Goal: Task Accomplishment & Management: Manage account settings

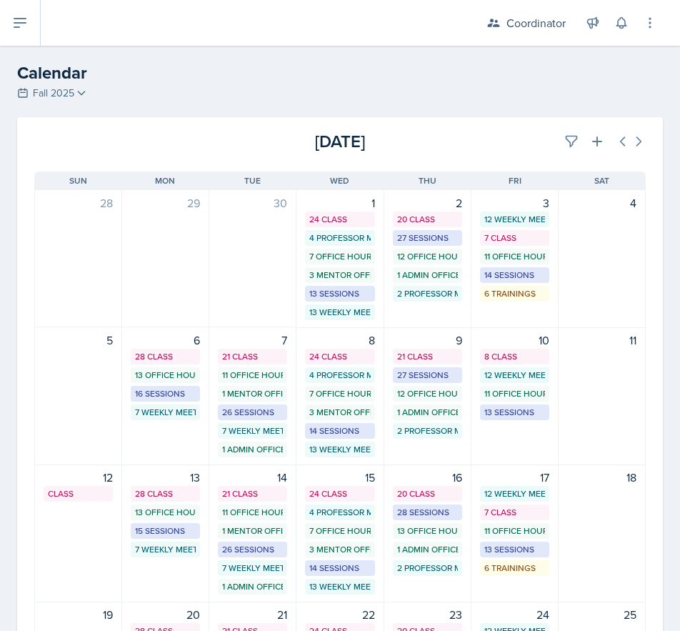
click at [553, 126] on div "[DATE] [DATE]" at bounding box center [340, 135] width 646 height 37
click at [559, 133] on button at bounding box center [572, 142] width 26 height 26
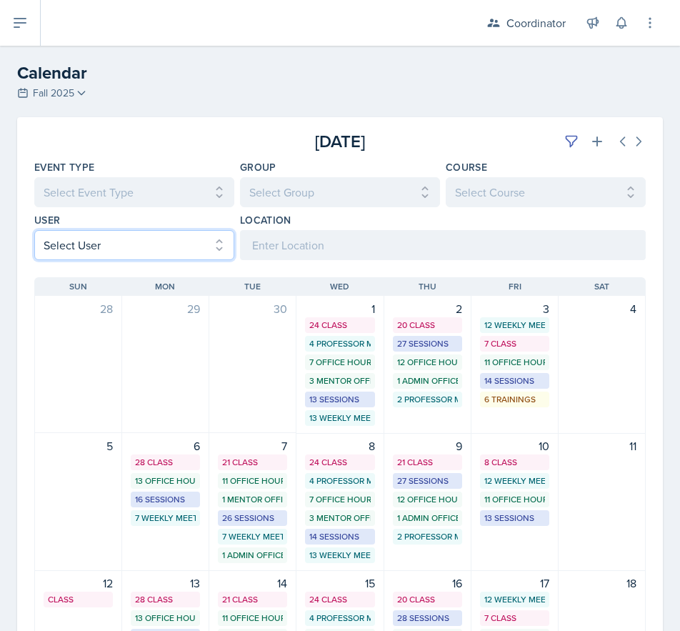
click at [46, 256] on select "Select User All [PERSON_NAME] [PERSON_NAME] [PERSON_NAME] [PERSON_NAME] [PERSON…" at bounding box center [134, 245] width 200 height 30
select select "9c400106-6c2c-4b37-918b-e3dc65d6a170"
click at [34, 230] on select "Select User All [PERSON_NAME] [PERSON_NAME] [PERSON_NAME] [PERSON_NAME] [PERSON…" at bounding box center [134, 245] width 200 height 30
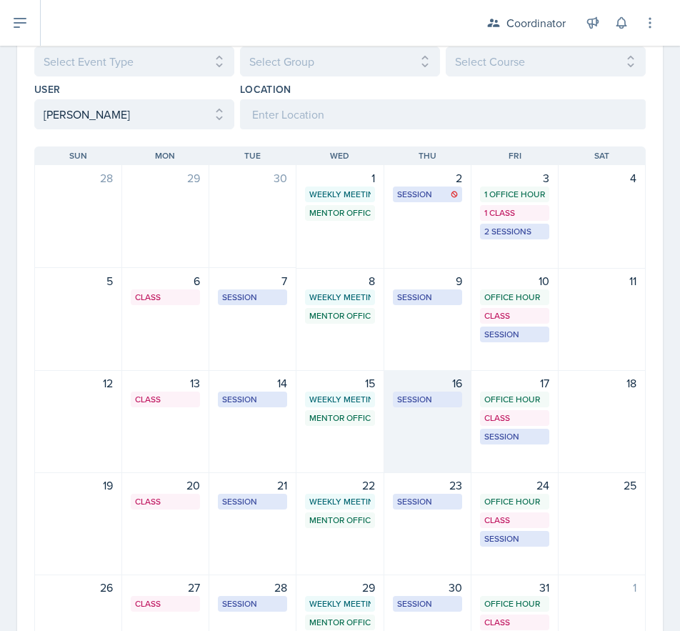
scroll to position [143, 0]
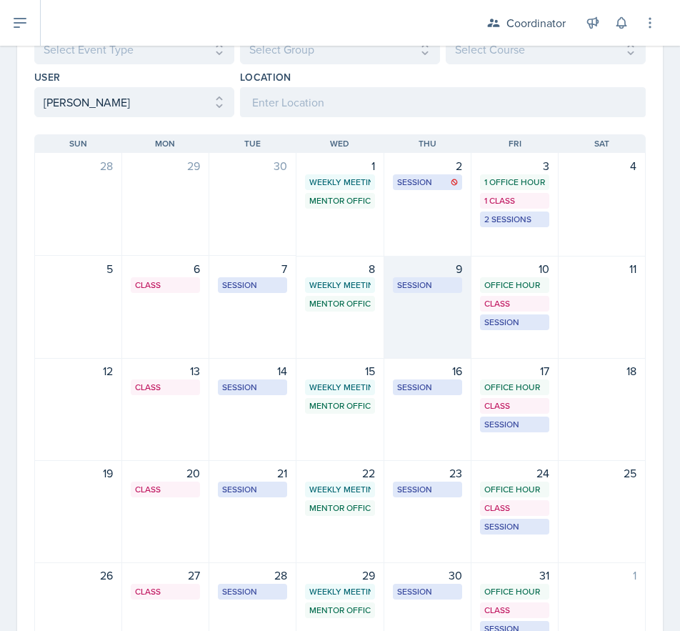
click at [444, 333] on div "9 Session MSB 102 1:00 PM - 2:00 PM" at bounding box center [427, 307] width 87 height 103
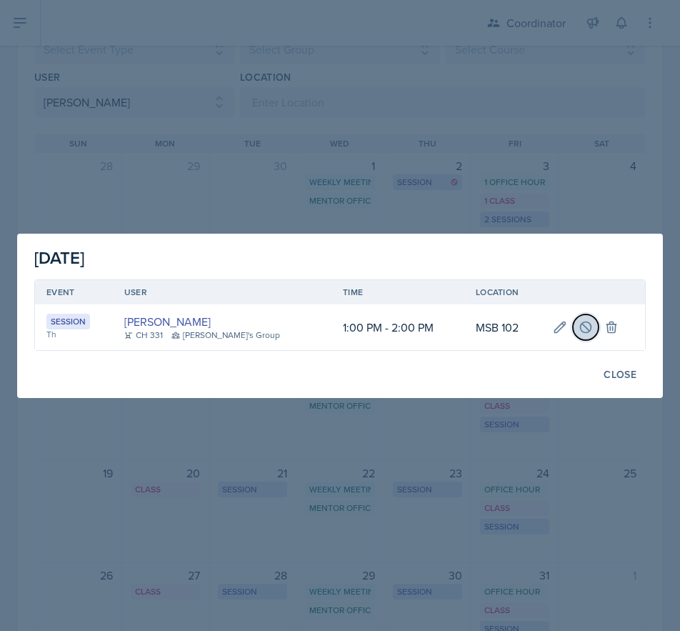
click at [580, 330] on icon at bounding box center [585, 326] width 11 height 11
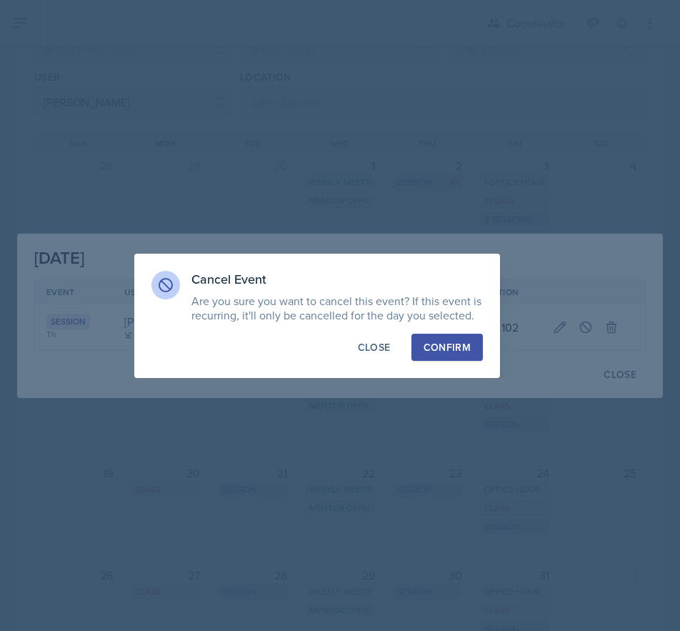
click at [431, 341] on div "Confirm" at bounding box center [447, 347] width 47 height 14
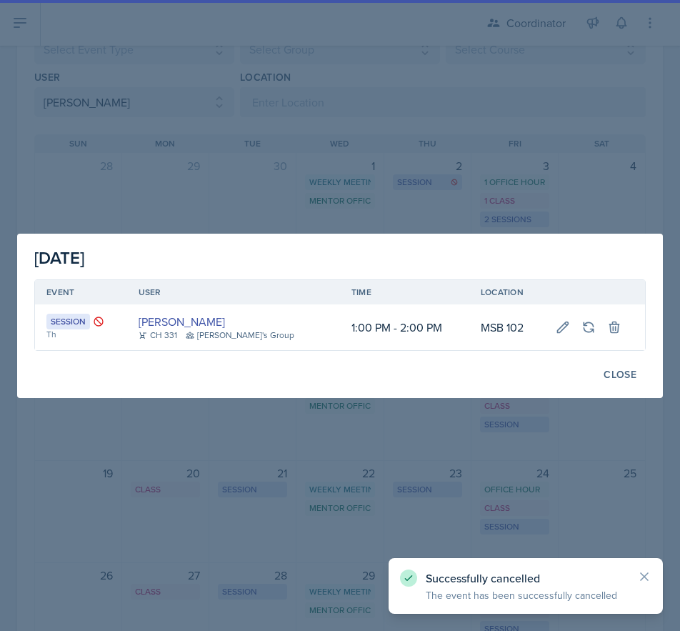
click at [425, 140] on div at bounding box center [340, 315] width 680 height 631
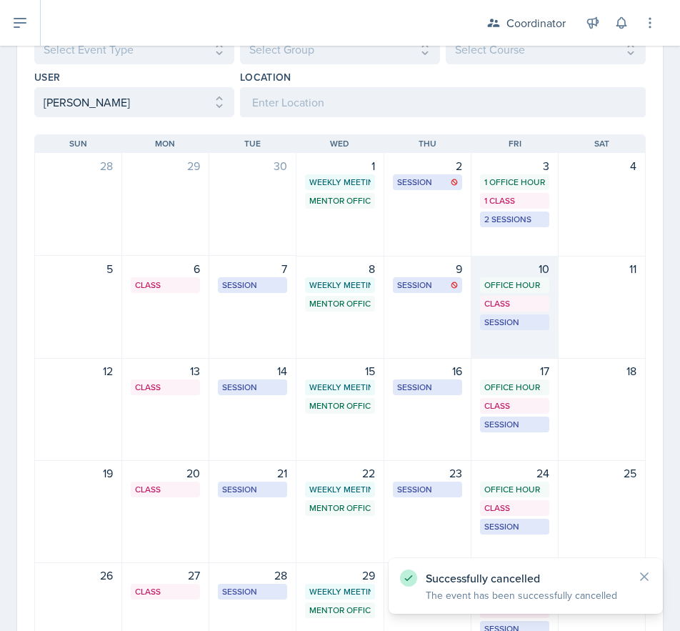
click at [509, 331] on div "10 Office Hour SSC 11:15 AM - 12:15 PM Class MSB 100 4:20 PM - 5:15 PM Session …" at bounding box center [514, 307] width 87 height 103
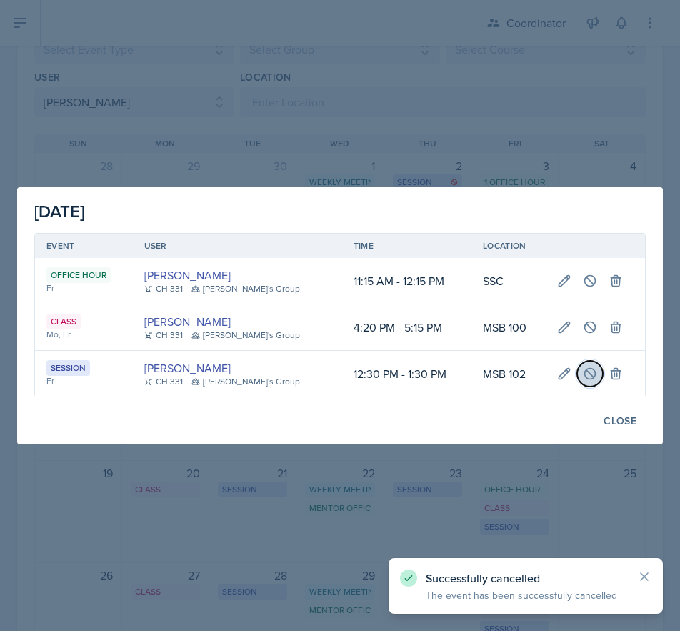
click at [596, 372] on button at bounding box center [590, 374] width 26 height 26
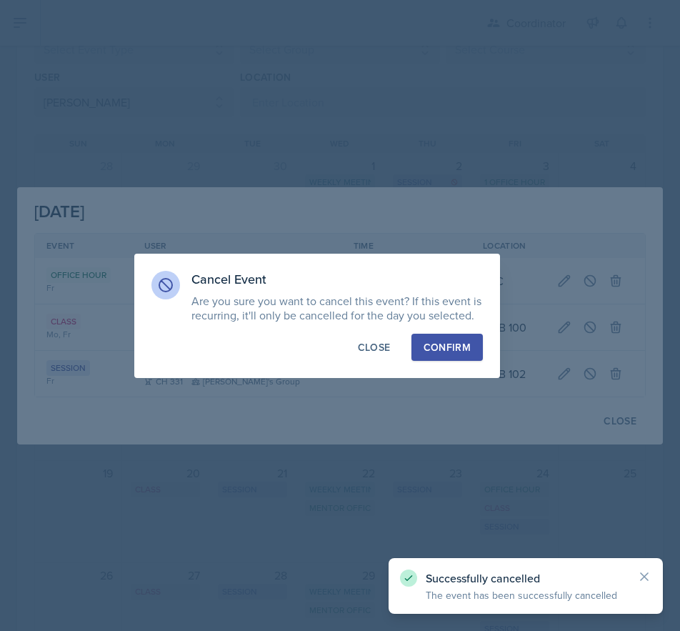
click at [464, 345] on div "Confirm" at bounding box center [447, 347] width 47 height 14
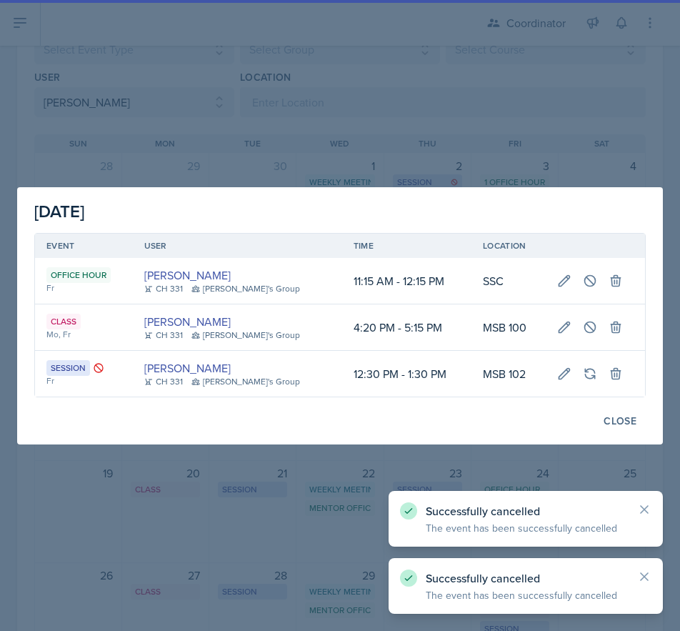
click at [314, 79] on div at bounding box center [340, 315] width 680 height 631
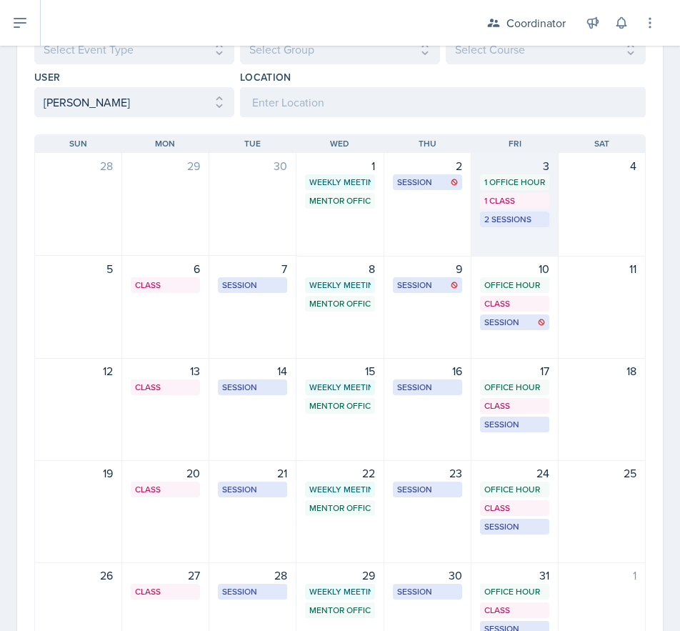
click at [499, 244] on div "3 1 Office Hour 1 Class 2 Sessions" at bounding box center [514, 205] width 87 height 104
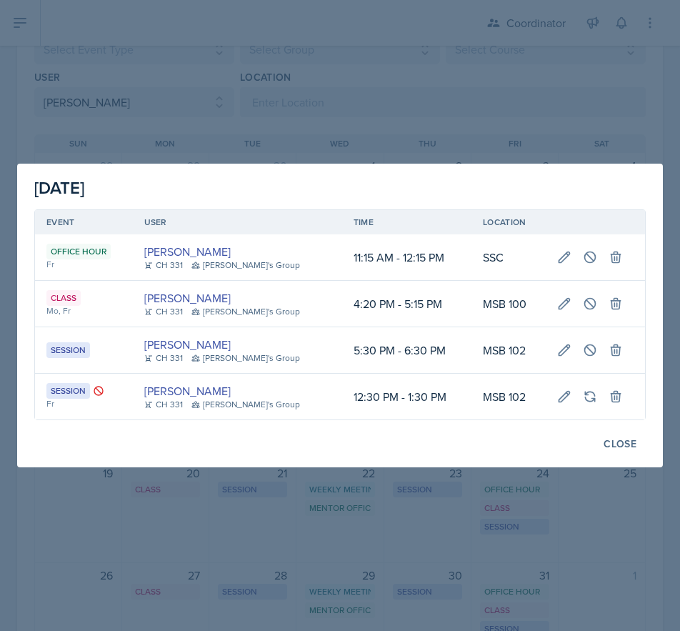
click at [471, 95] on div at bounding box center [340, 315] width 680 height 631
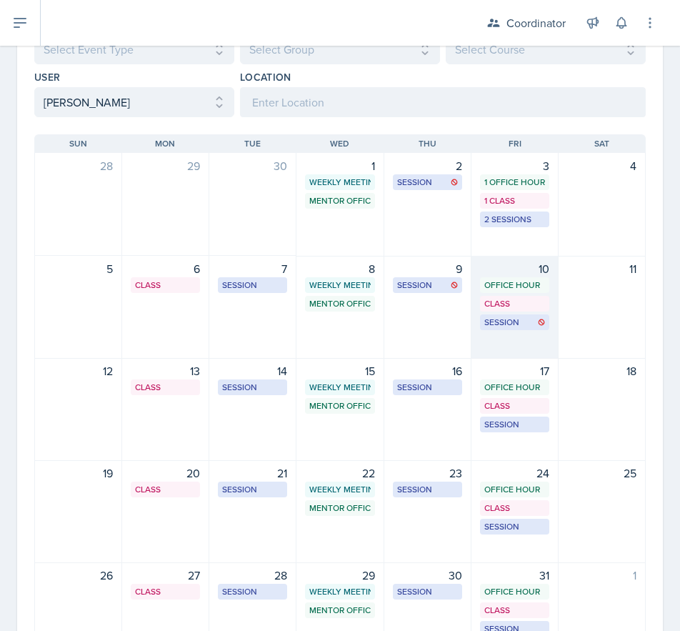
click at [495, 340] on div "10 Office Hour SSC 11:15 AM - 12:15 PM Class MSB 100 4:20 PM - 5:15 PM Session …" at bounding box center [514, 307] width 87 height 103
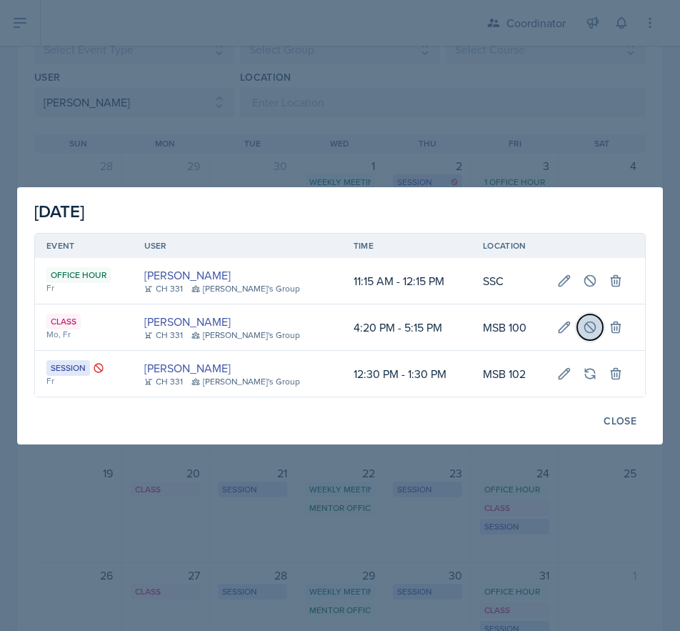
click at [586, 323] on icon at bounding box center [590, 326] width 11 height 11
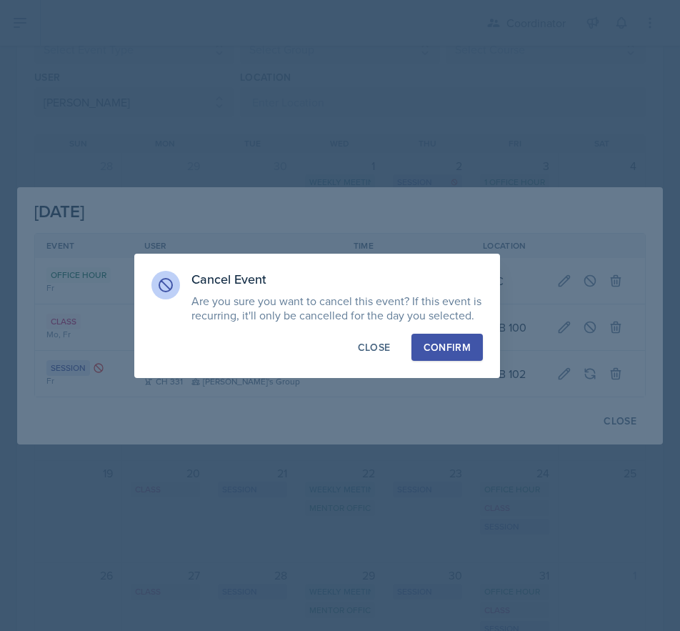
click at [452, 344] on div "Confirm" at bounding box center [447, 347] width 47 height 14
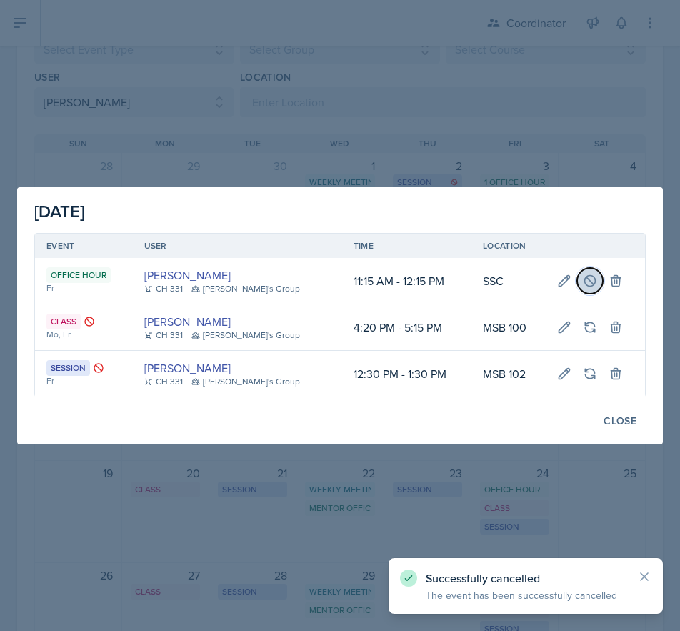
click at [593, 285] on button at bounding box center [590, 281] width 26 height 26
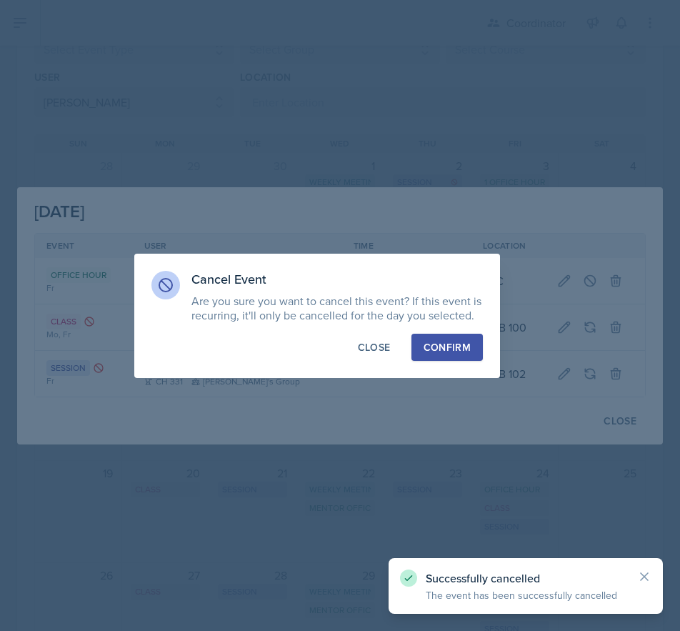
drag, startPoint x: 421, startPoint y: 343, endPoint x: 421, endPoint y: 302, distance: 40.7
click at [421, 343] on button "Confirm" at bounding box center [446, 347] width 71 height 27
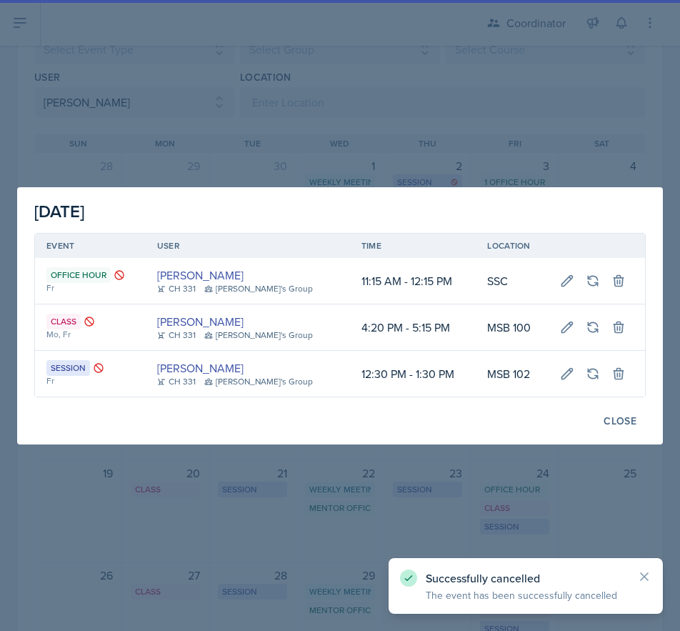
click at [422, 153] on div at bounding box center [340, 315] width 680 height 631
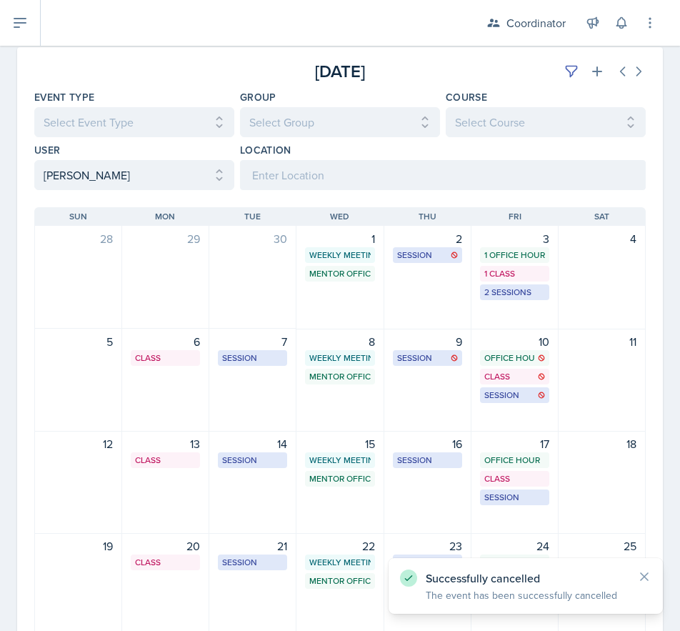
scroll to position [0, 0]
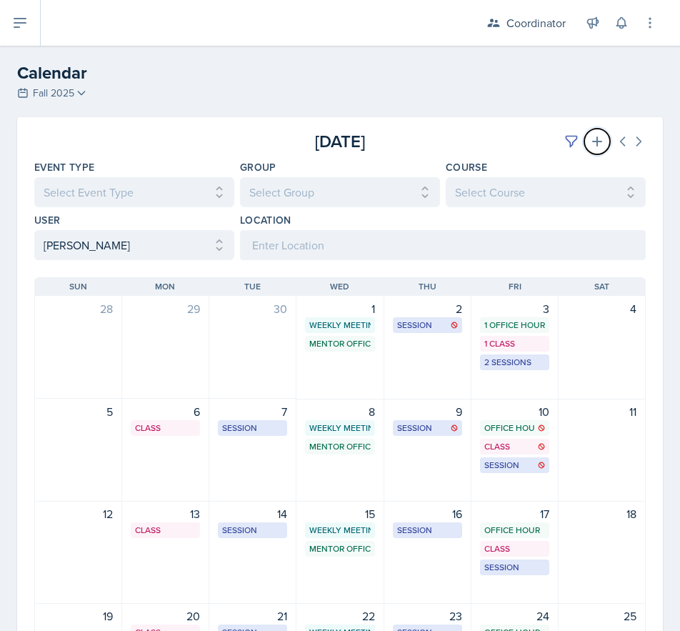
drag, startPoint x: 584, startPoint y: 146, endPoint x: 288, endPoint y: 229, distance: 307.3
click at [590, 146] on icon at bounding box center [597, 141] width 14 height 14
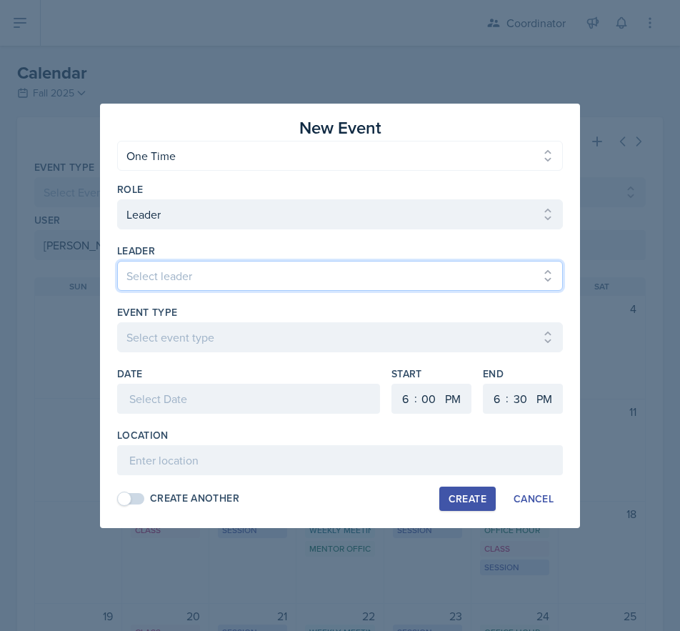
click at [161, 276] on select "Select leader [PERSON_NAME] [PERSON_NAME] [PERSON_NAME] [PERSON_NAME] [PERSON_N…" at bounding box center [340, 276] width 446 height 30
select select "9b035a11-99ef-499a-9a61-b5b728b105f0"
click at [117, 261] on select "Select leader [PERSON_NAME] [PERSON_NAME] [PERSON_NAME] [PERSON_NAME] [PERSON_N…" at bounding box center [340, 276] width 446 height 30
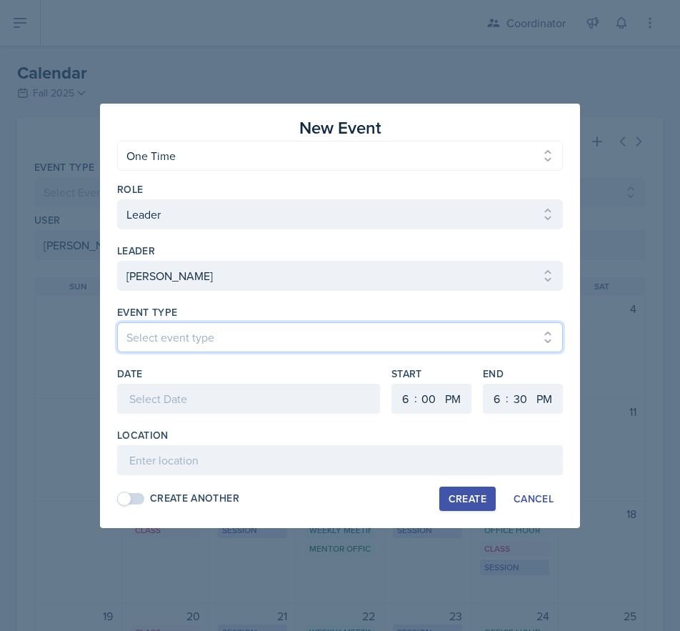
click at [154, 339] on select "Select event type Admin Office Hour Cal Workshop Class Class Announcement LA Pe…" at bounding box center [340, 337] width 446 height 30
select select "30b582fb-8ac9-49fb-a214-1fb047ccc295"
click at [117, 322] on select "Select event type Admin Office Hour Cal Workshop Class Class Announcement LA Pe…" at bounding box center [340, 337] width 446 height 30
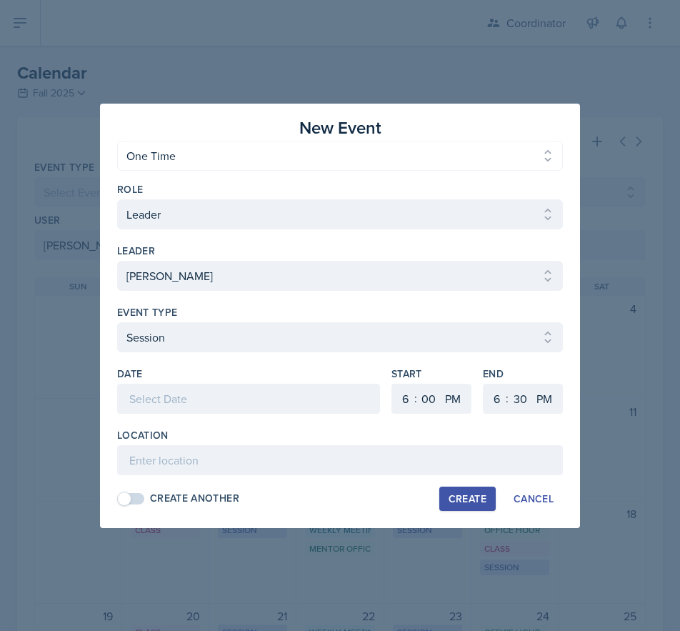
click at [146, 386] on div at bounding box center [248, 399] width 263 height 30
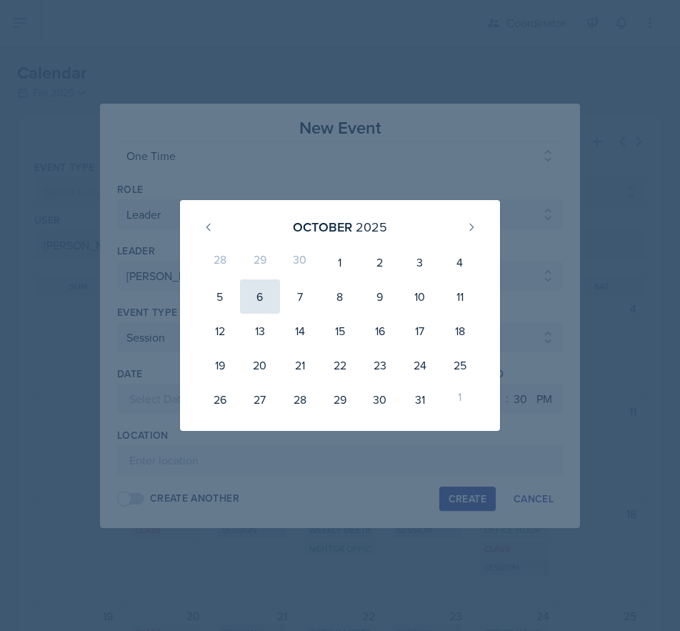
click at [255, 299] on div "6" at bounding box center [260, 296] width 40 height 34
type input "[DATE]"
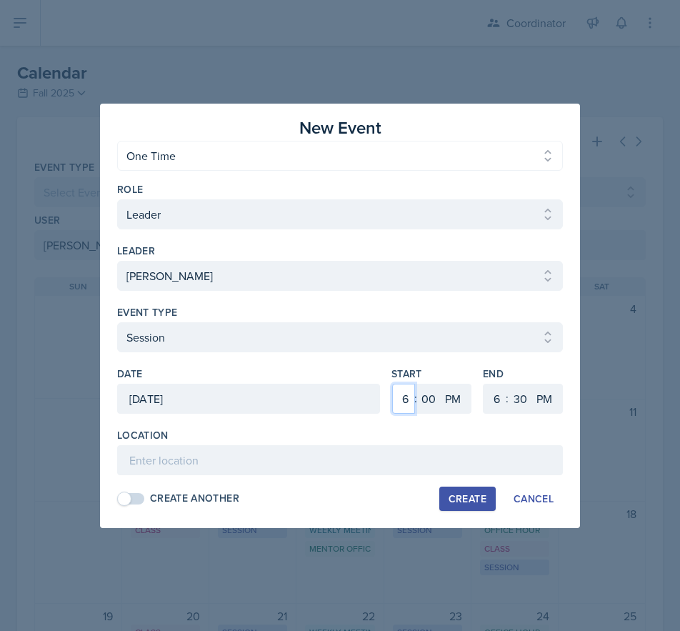
click at [397, 399] on select "1 2 3 4 5 6 7 8 9 10 11 12" at bounding box center [403, 399] width 23 height 30
select select "9"
click at [392, 384] on select "1 2 3 4 5 6 7 8 9 10 11 12" at bounding box center [403, 399] width 23 height 30
click at [454, 398] on select "AM PM" at bounding box center [454, 399] width 29 height 30
select select "AM"
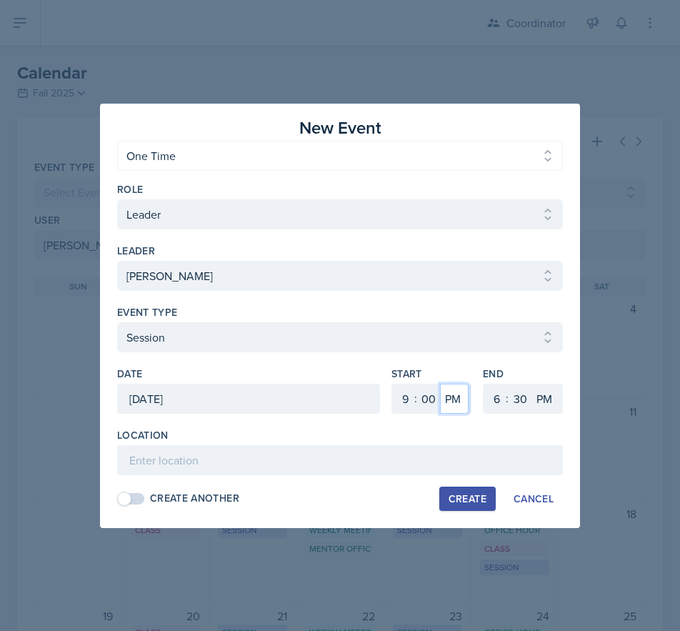
click at [440, 384] on select "AM PM" at bounding box center [454, 399] width 29 height 30
click at [492, 400] on select "1 2 3 4 5 6 7 8 9 10 11 12" at bounding box center [495, 399] width 23 height 30
select select "10"
click at [484, 384] on select "1 2 3 4 5 6 7 8 9 10 11 12" at bounding box center [495, 399] width 23 height 30
click at [550, 400] on select "AM PM" at bounding box center [545, 399] width 29 height 30
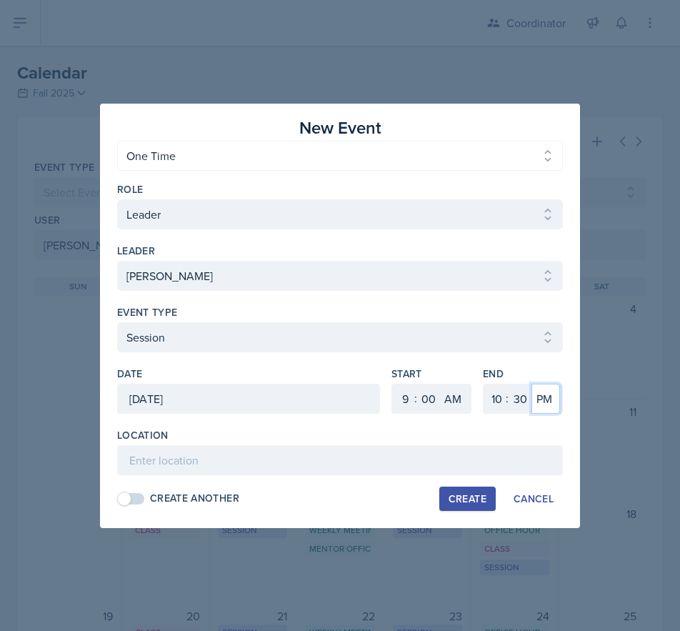
select select "AM"
click at [531, 384] on select "AM PM" at bounding box center [545, 399] width 29 height 30
drag, startPoint x: 528, startPoint y: 404, endPoint x: 526, endPoint y: 384, distance: 19.3
click at [527, 402] on select "00 05 10 15 20 25 30 35 40 45 50 55" at bounding box center [520, 399] width 23 height 30
select select "0"
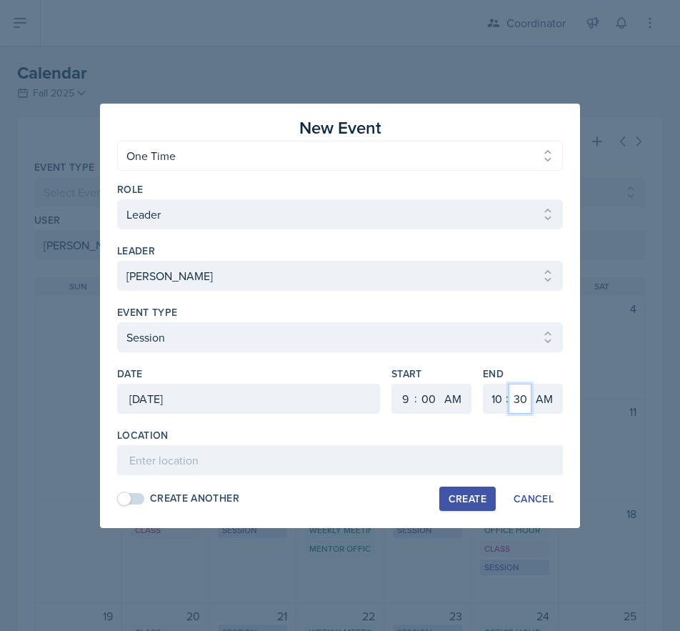
click at [509, 384] on select "00 05 10 15 20 25 30 35 40 45 50 55" at bounding box center [520, 399] width 23 height 30
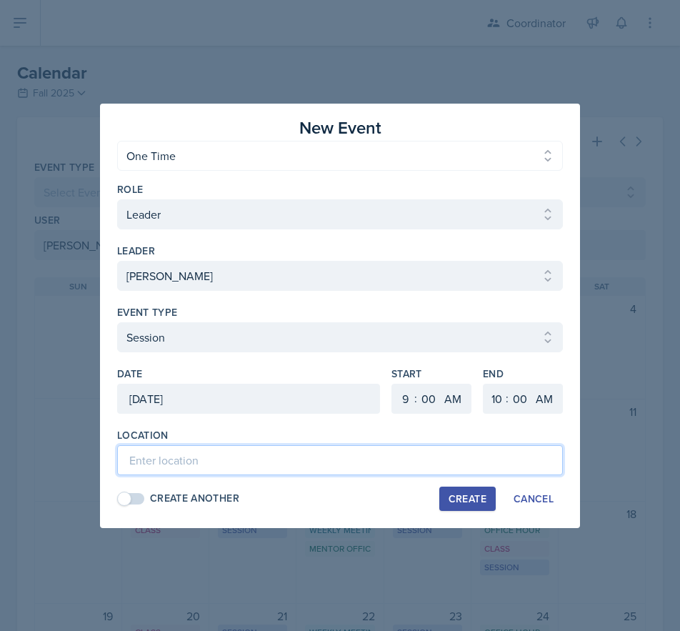
click at [176, 461] on input at bounding box center [340, 460] width 446 height 30
drag, startPoint x: 324, startPoint y: 465, endPoint x: -89, endPoint y: 471, distance: 412.9
click at [0, 471] on html "SI Documents Coordinator Dashboard Calendar Reports Users All Users Leaders Men…" at bounding box center [340, 315] width 680 height 631
type input "TBD - Rescheduled Session"
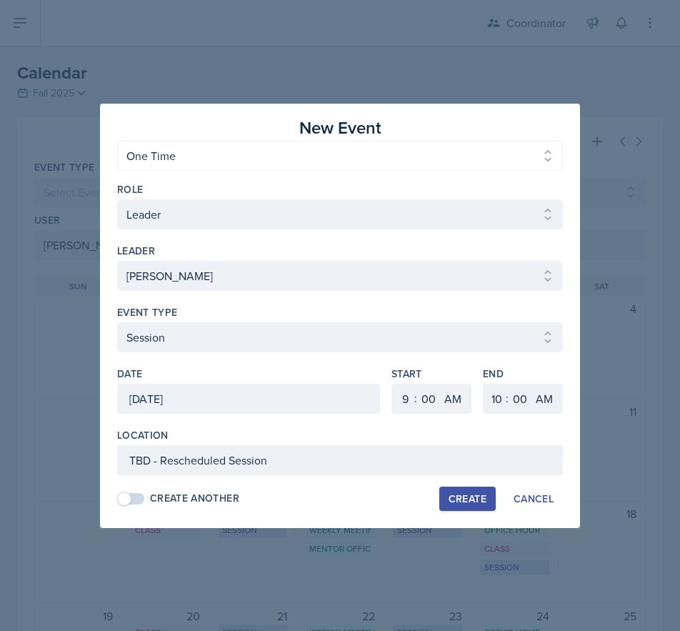
click at [467, 496] on div "Create" at bounding box center [468, 498] width 38 height 11
select select
select select "6"
select select "PM"
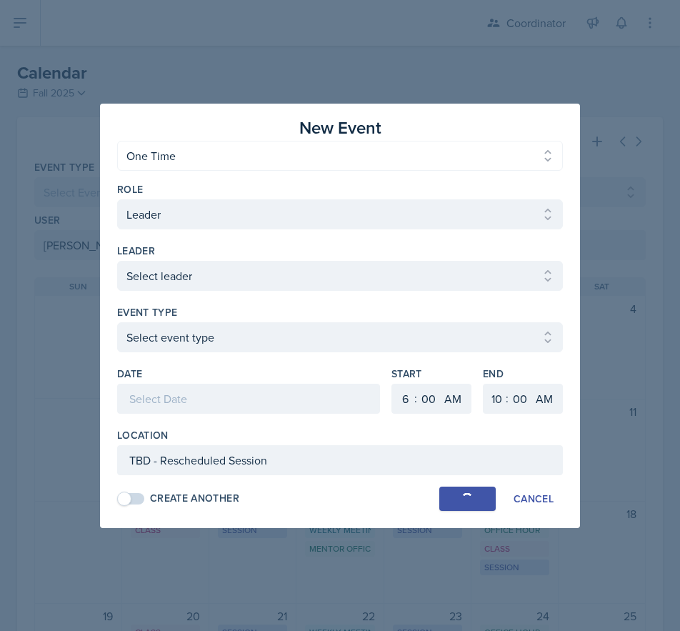
select select "6"
select select "30"
select select "PM"
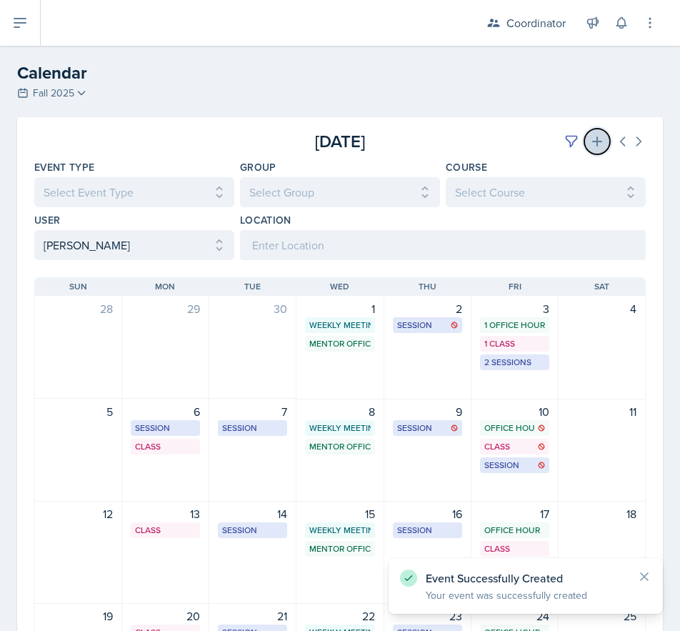
click at [592, 138] on icon at bounding box center [597, 141] width 10 height 10
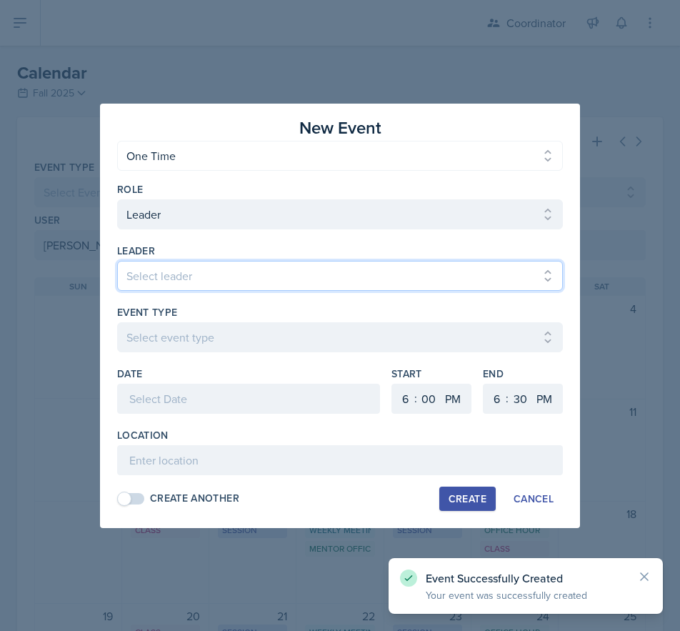
click at [134, 271] on select "Select leader [PERSON_NAME] [PERSON_NAME] [PERSON_NAME] [PERSON_NAME] [PERSON_N…" at bounding box center [340, 276] width 446 height 30
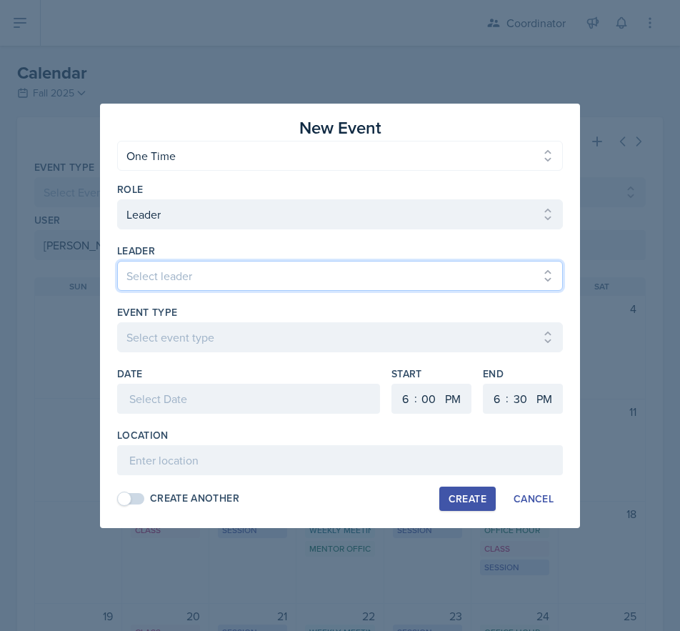
select select "9b035a11-99ef-499a-9a61-b5b728b105f0"
click at [117, 261] on select "Select leader [PERSON_NAME] [PERSON_NAME] [PERSON_NAME] [PERSON_NAME] [PERSON_N…" at bounding box center [340, 276] width 446 height 30
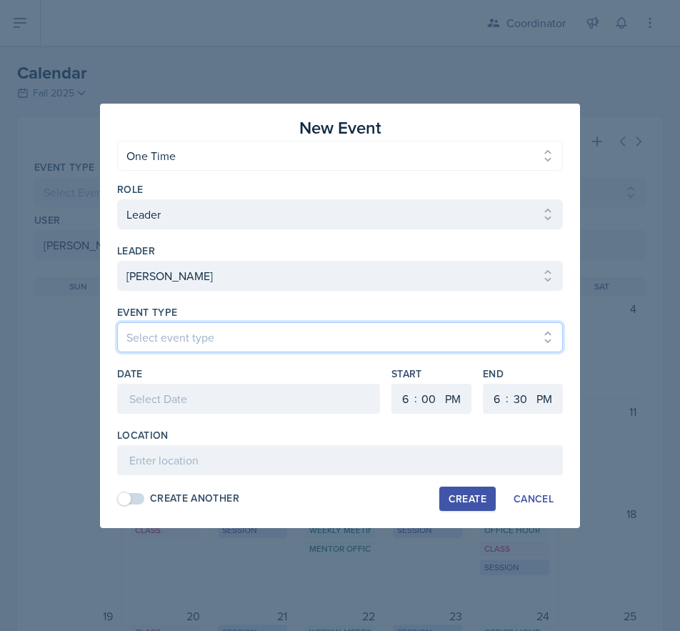
click at [151, 323] on select "Select event type Admin Office Hour Cal Workshop Class Class Announcement LA Pe…" at bounding box center [340, 337] width 446 height 30
select select "30b582fb-8ac9-49fb-a214-1fb047ccc295"
click at [117, 322] on select "Select event type Admin Office Hour Cal Workshop Class Class Announcement LA Pe…" at bounding box center [340, 337] width 446 height 30
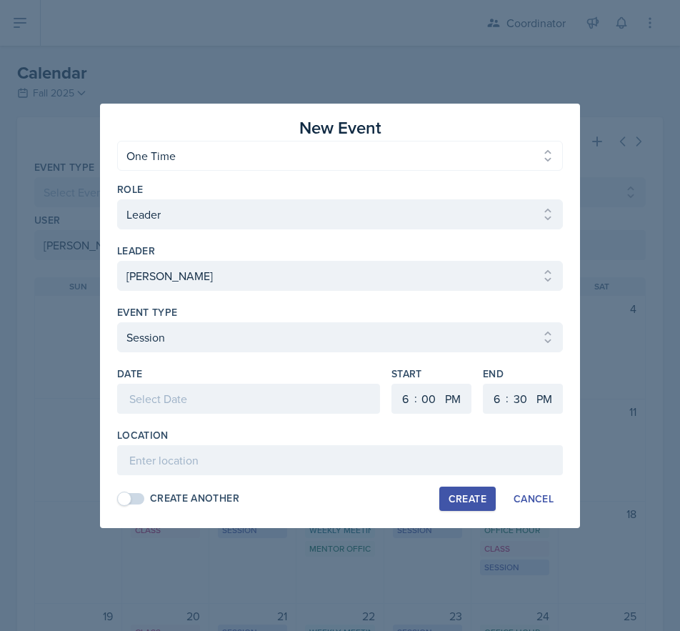
click at [157, 408] on div at bounding box center [248, 399] width 263 height 30
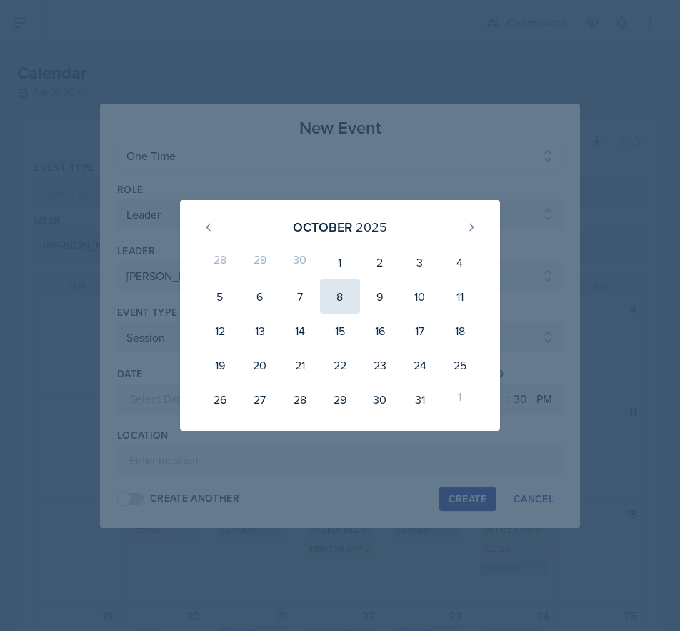
click at [344, 299] on div "8" at bounding box center [340, 296] width 40 height 34
type input "[DATE]"
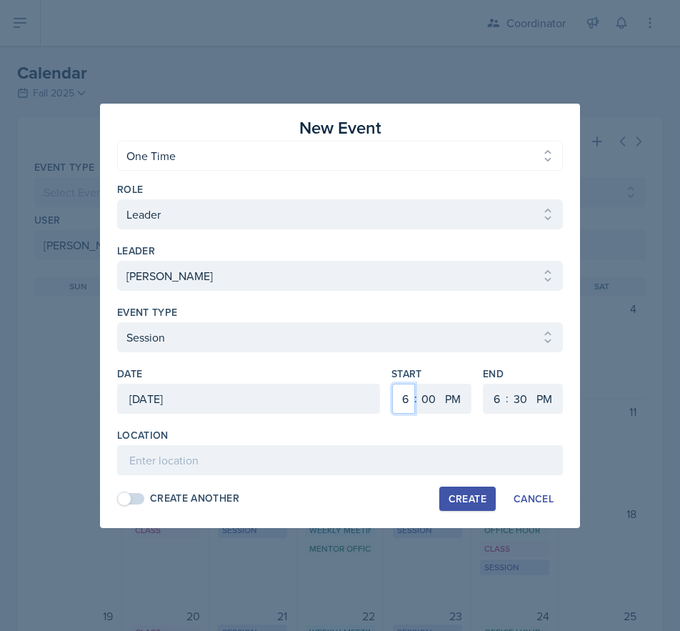
click at [397, 397] on select "1 2 3 4 5 6 7 8 9 10 11 12" at bounding box center [403, 399] width 23 height 30
select select "8"
click at [392, 384] on select "1 2 3 4 5 6 7 8 9 10 11 12" at bounding box center [403, 399] width 23 height 30
click at [460, 404] on select "AM PM" at bounding box center [454, 399] width 29 height 30
select select "AM"
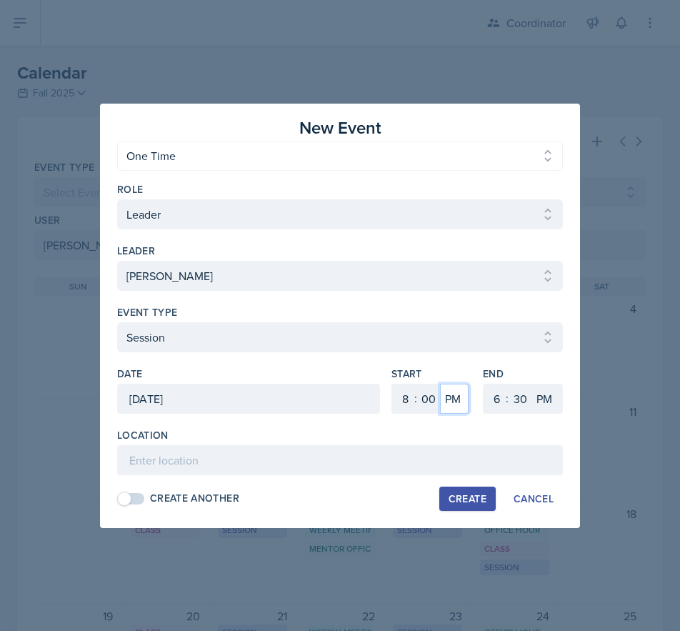
click at [440, 384] on select "AM PM" at bounding box center [454, 399] width 29 height 30
click at [487, 408] on select "1 2 3 4 5 6 7 8 9 10 11 12" at bounding box center [495, 399] width 23 height 30
select select "9"
click at [484, 384] on select "1 2 3 4 5 6 7 8 9 10 11 12" at bounding box center [495, 399] width 23 height 30
click at [516, 401] on select "00 05 10 15 20 25 30 35 40 45 50 55" at bounding box center [520, 399] width 23 height 30
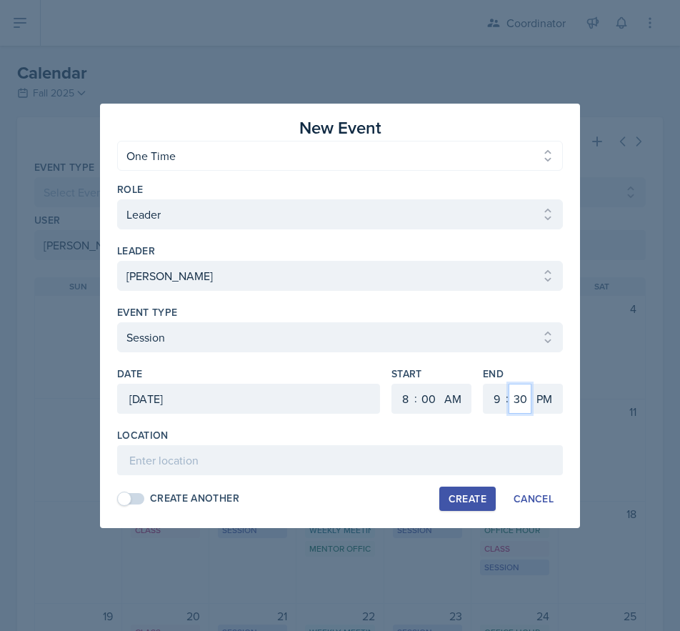
select select "0"
click at [509, 384] on select "00 05 10 15 20 25 30 35 40 45 50 55" at bounding box center [520, 399] width 23 height 30
click at [551, 398] on select "AM PM" at bounding box center [545, 399] width 29 height 30
select select "AM"
click at [531, 384] on select "AM PM" at bounding box center [545, 399] width 29 height 30
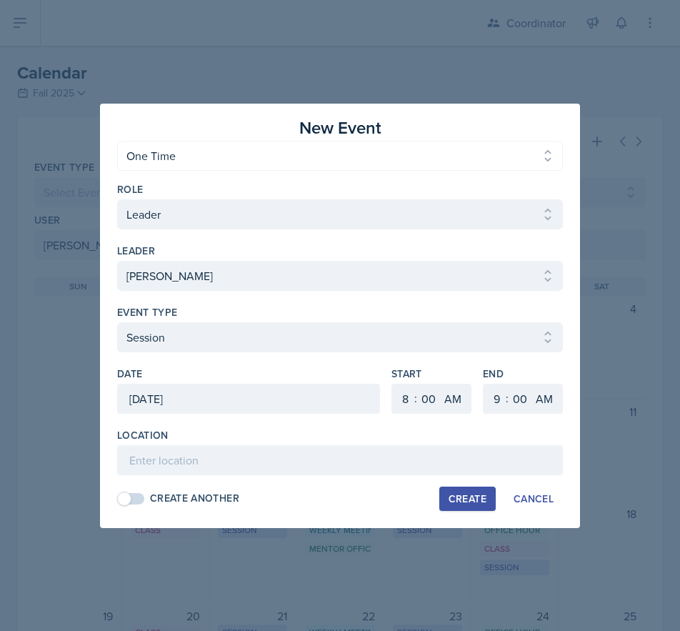
click at [176, 476] on div "Location Create Another Create Cancel" at bounding box center [340, 469] width 446 height 83
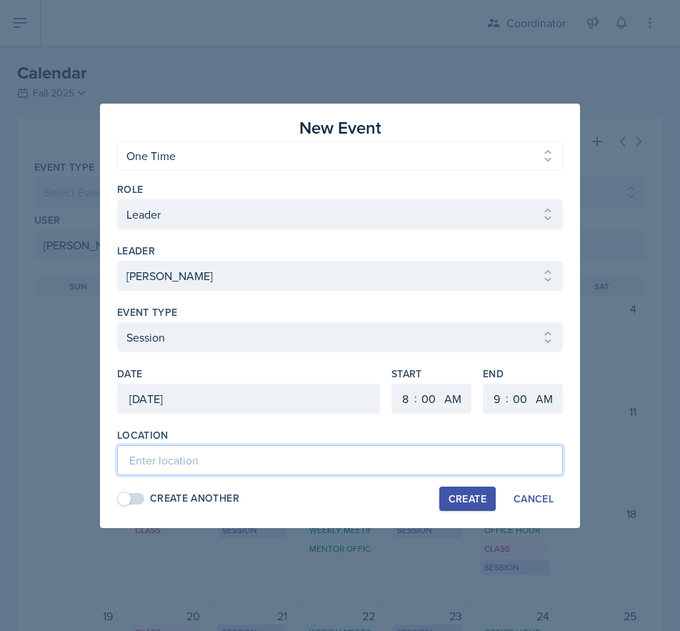
click at [176, 469] on input at bounding box center [340, 460] width 446 height 30
paste input "TBD - Rescheduled Session"
type input "TBD - Rescheduled Session"
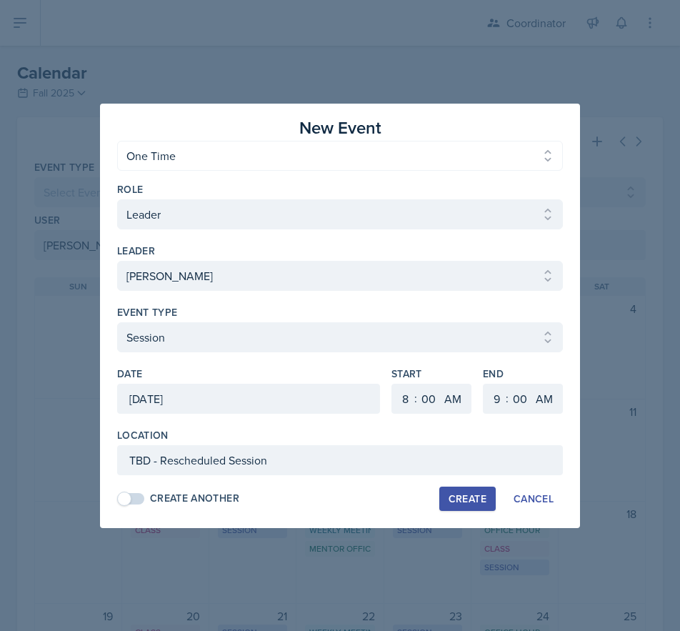
click at [465, 494] on div "Create" at bounding box center [468, 498] width 38 height 11
select select
select select "6"
select select "PM"
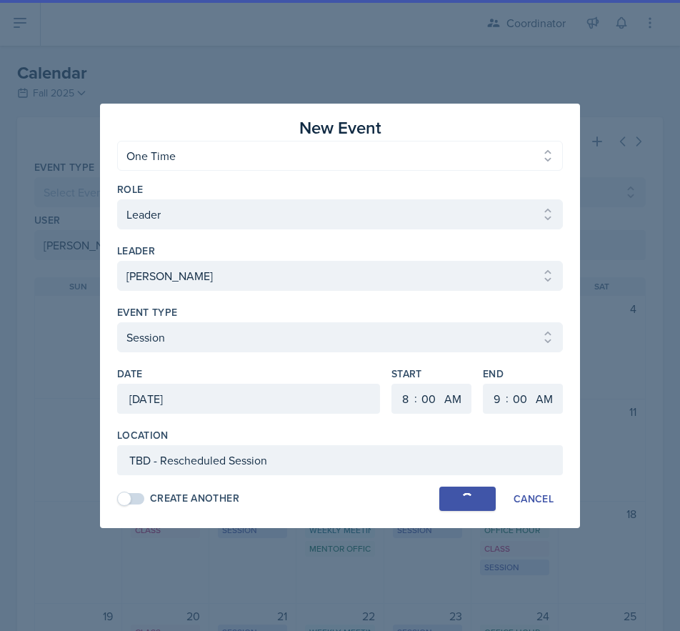
select select "6"
select select "30"
select select "PM"
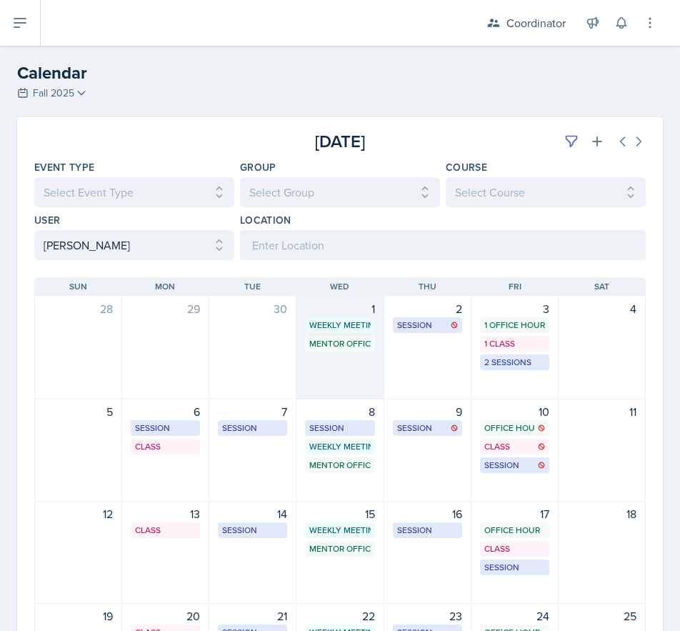
click at [316, 381] on div "1 Weekly Meeting SSC 11:30 AM - 12:30 PM Mentor Office Hour SSC 12:45 PM - 1:45…" at bounding box center [339, 348] width 87 height 104
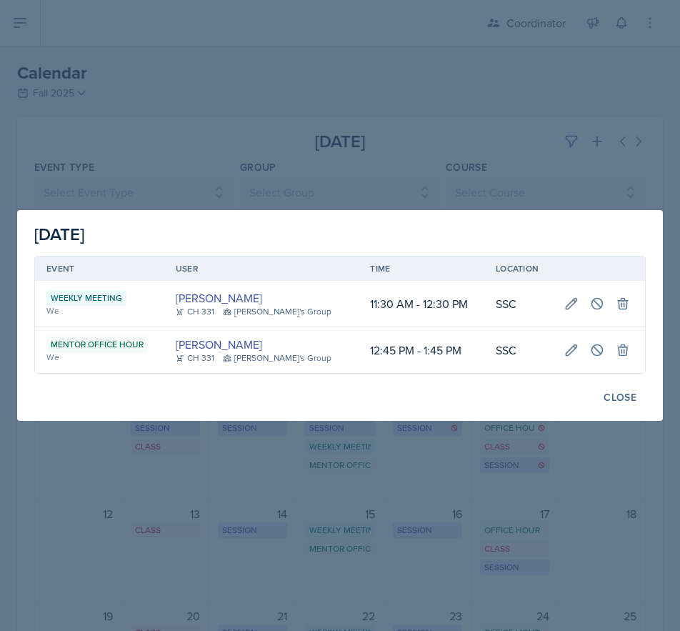
click at [316, 184] on div at bounding box center [340, 315] width 680 height 631
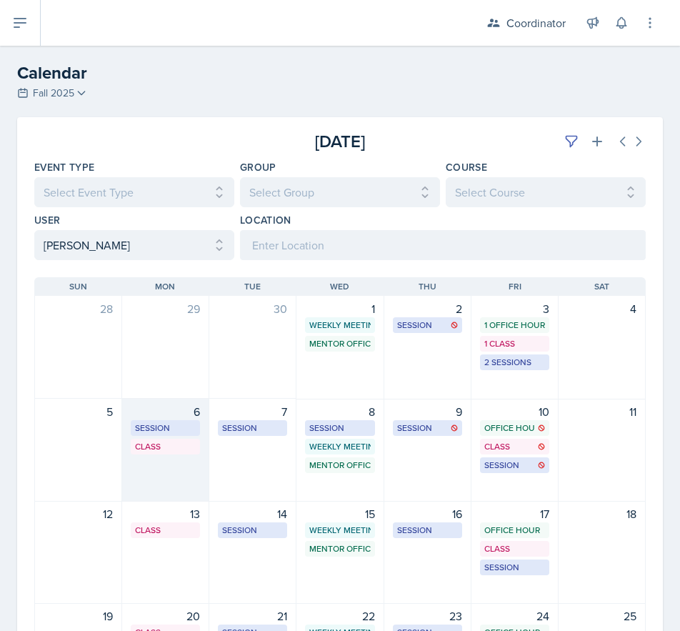
click at [196, 482] on div "6 Session TBD - Rescheduled Session 9:00 AM - 10:00 AM Class MSB 100 4:20 PM - …" at bounding box center [165, 450] width 87 height 103
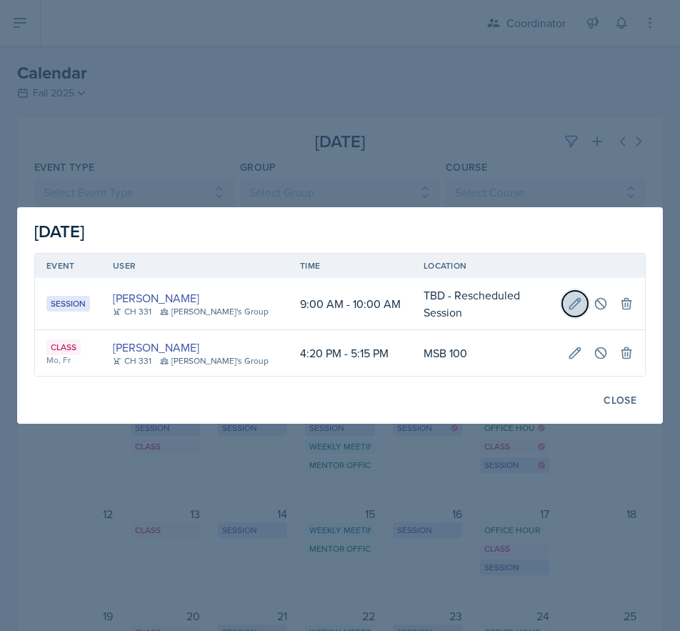
click at [568, 297] on icon at bounding box center [575, 303] width 14 height 14
type input "[DATE]"
select select "9"
select select "0"
select select "AM"
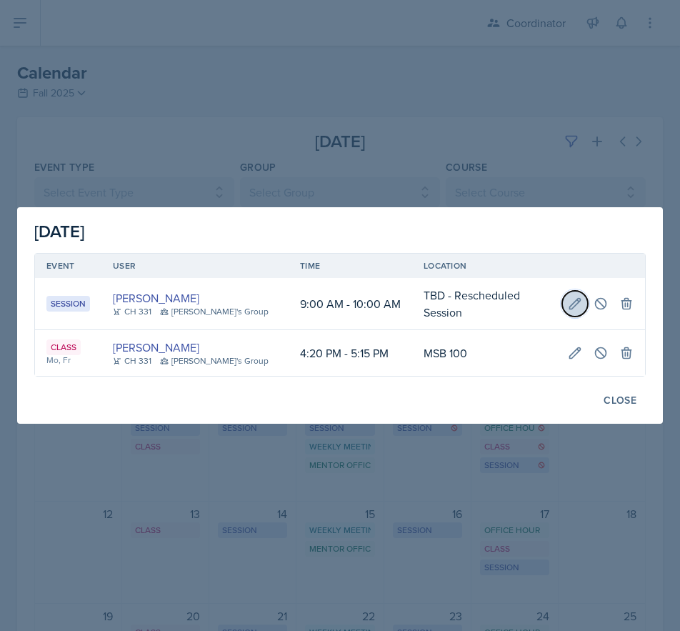
select select "10"
select select "0"
select select "AM"
type input "TBD - Rescheduled Session"
select select "30b582fb-8ac9-49fb-a214-1fb047ccc295"
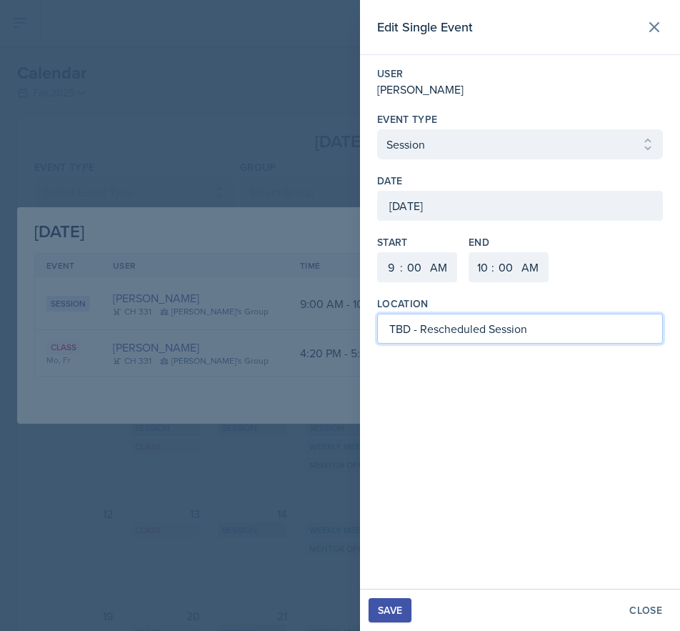
click at [412, 326] on input "TBD - Rescheduled Session" at bounding box center [520, 329] width 286 height 30
type input "MSB 106 - Rescheduled Session"
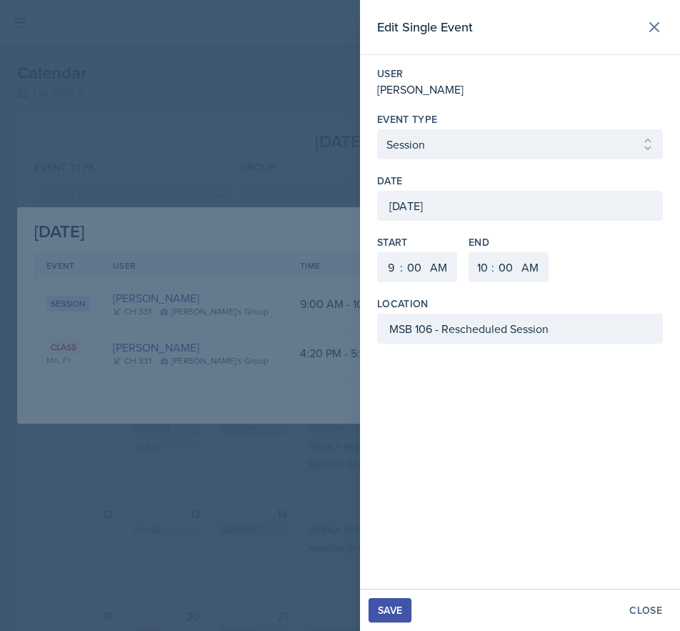
click at [392, 606] on div "Save" at bounding box center [390, 609] width 24 height 11
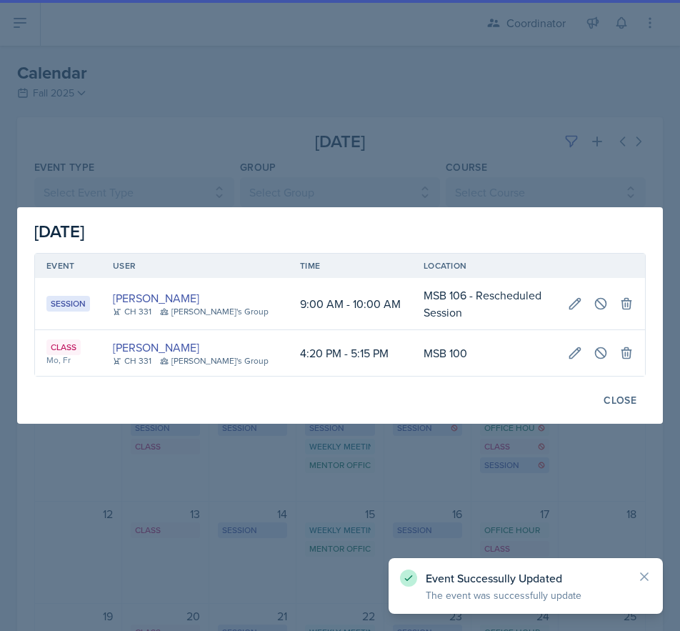
click at [306, 126] on div at bounding box center [340, 315] width 680 height 631
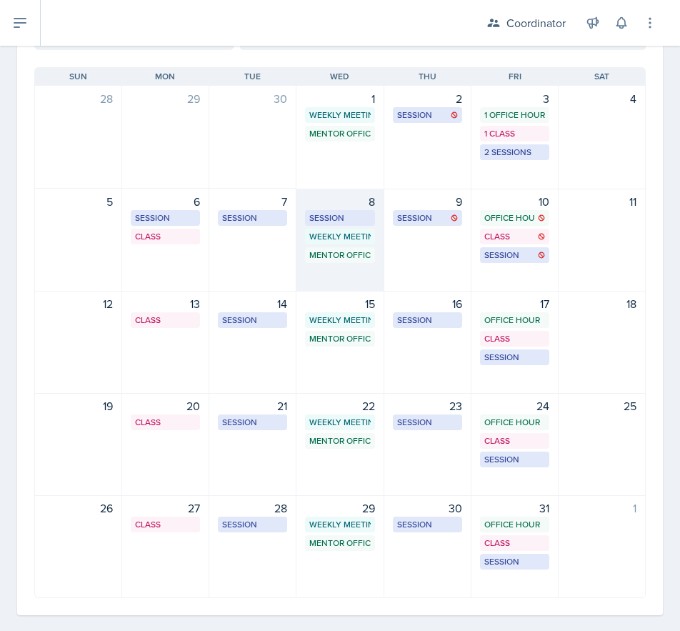
scroll to position [214, 0]
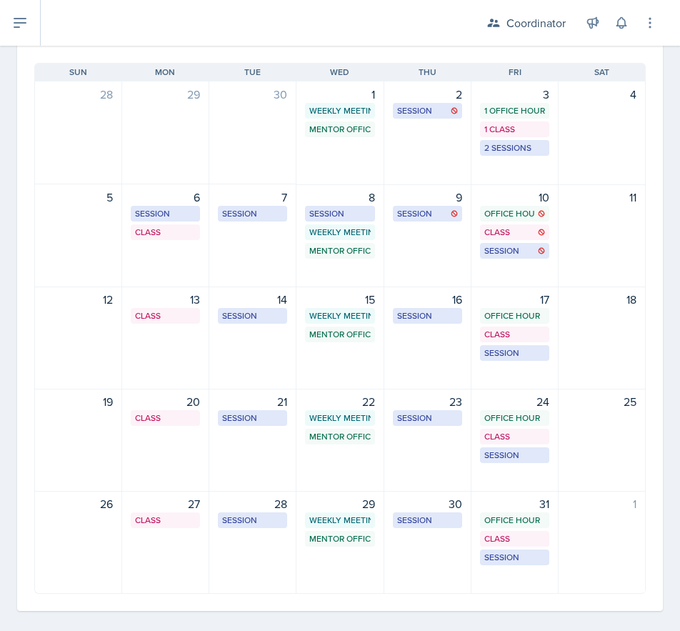
click at [347, 275] on div "8 Session TBD - Rescheduled Session 8:00 AM - 9:00 AM Weekly Meeting SSC 11:30 …" at bounding box center [339, 235] width 87 height 103
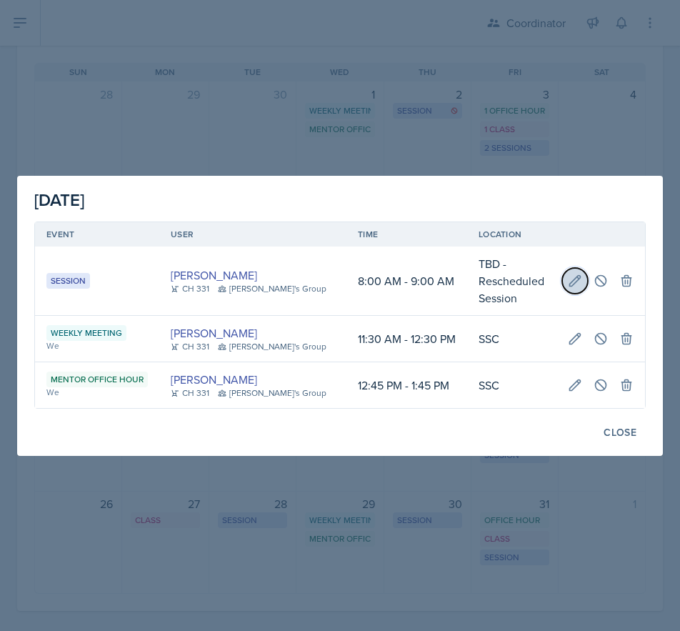
click at [574, 269] on button at bounding box center [575, 281] width 26 height 26
type input "[DATE]"
select select "8"
select select "9"
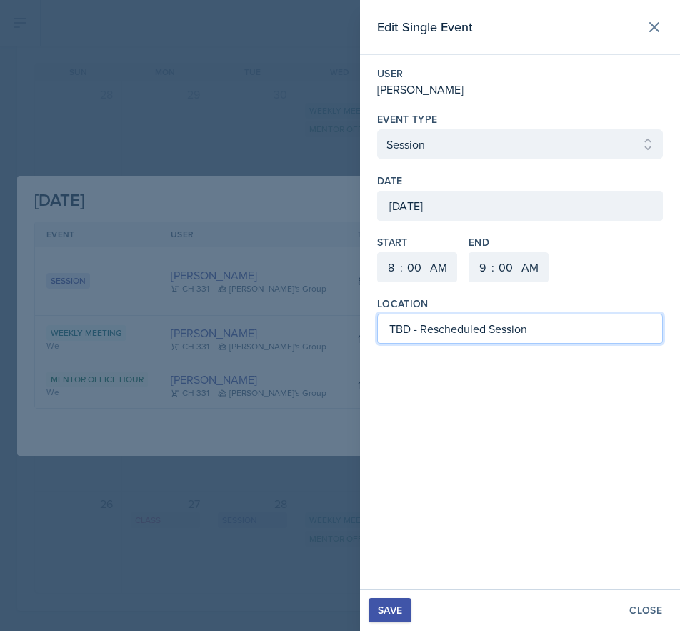
click at [406, 334] on input "TBD - Rescheduled Session" at bounding box center [520, 329] width 286 height 30
type input "MSB 106 - Rescheduled Session"
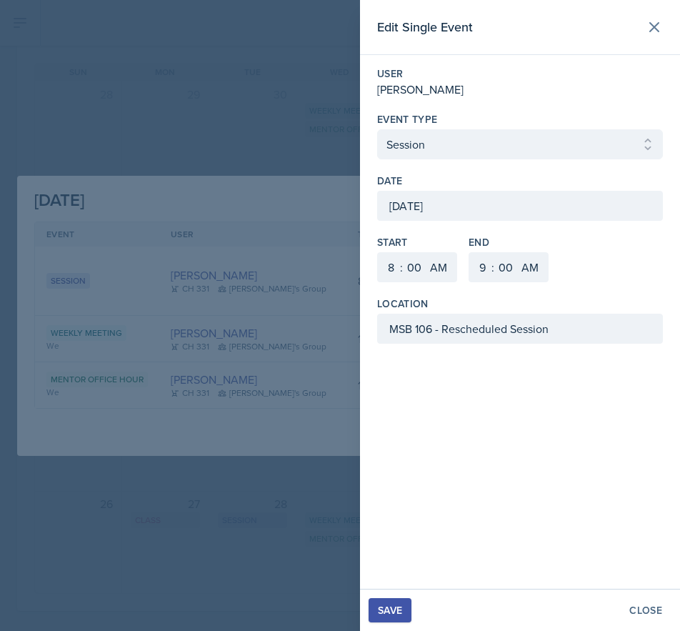
click at [399, 613] on div "Save" at bounding box center [390, 609] width 24 height 11
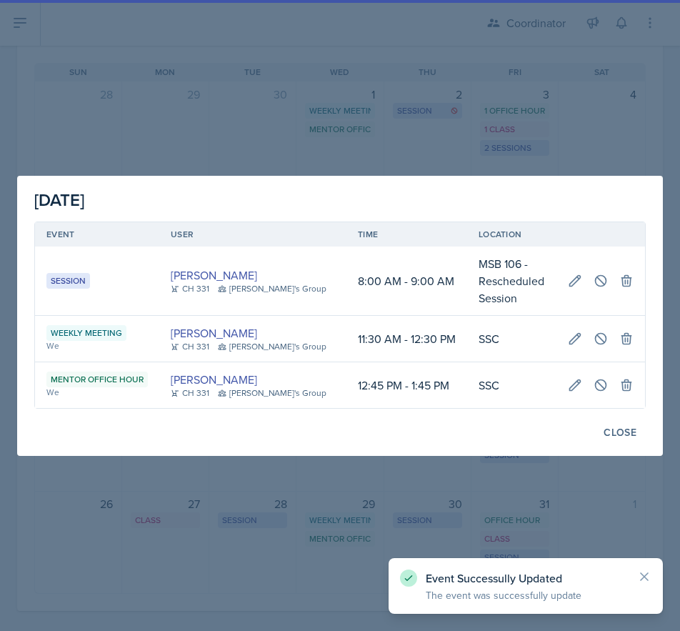
click at [187, 74] on div at bounding box center [340, 315] width 680 height 631
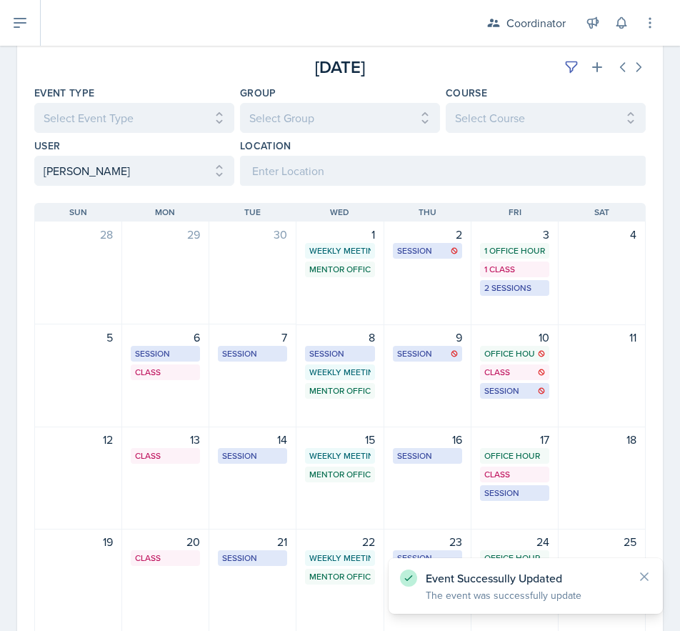
scroll to position [0, 0]
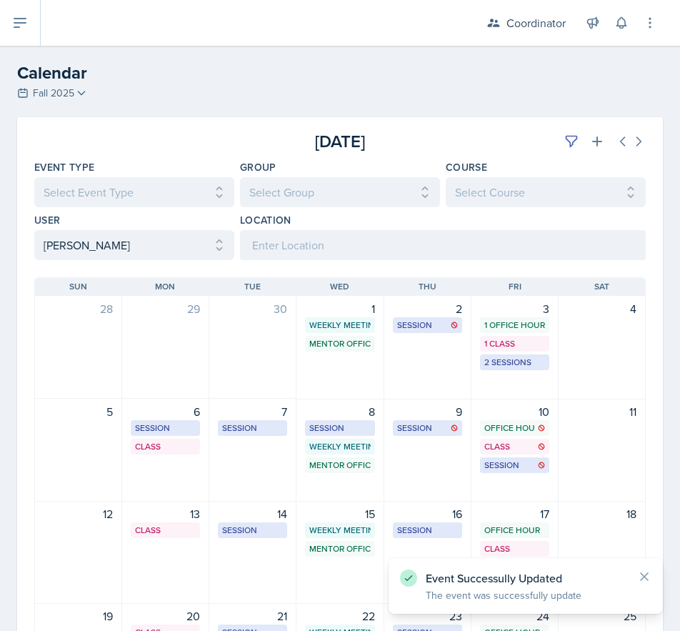
click at [76, 261] on div "[DATE] Sun [DATE] Mon [DATE] Tue [DATE] Wed [DATE] Thu [DATE] Fri [DATE] Sat 28…" at bounding box center [340, 542] width 646 height 565
drag, startPoint x: 94, startPoint y: 241, endPoint x: 94, endPoint y: 258, distance: 16.4
click at [94, 241] on select "Select User All [PERSON_NAME] [PERSON_NAME] [PERSON_NAME] [PERSON_NAME] [PERSON…" at bounding box center [134, 245] width 200 height 30
select select
click at [34, 230] on select "Select User All [PERSON_NAME] [PERSON_NAME] [PERSON_NAME] [PERSON_NAME] [PERSON…" at bounding box center [134, 245] width 200 height 30
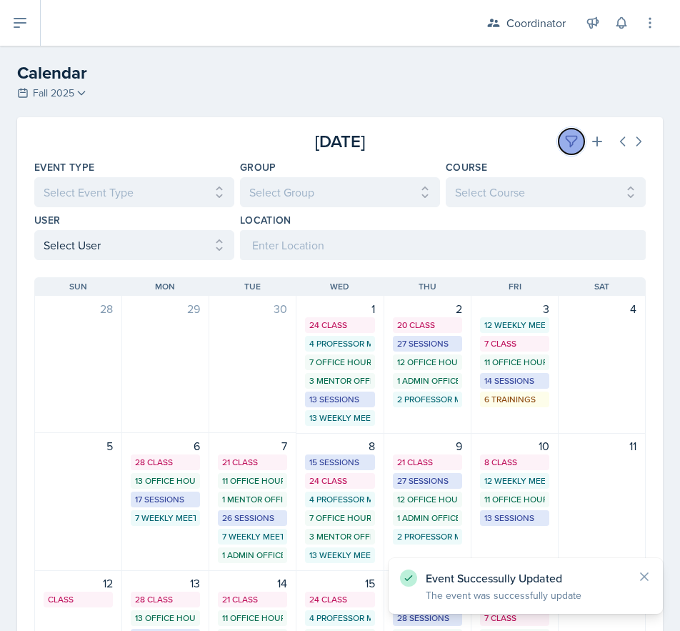
click at [564, 135] on icon at bounding box center [571, 141] width 14 height 14
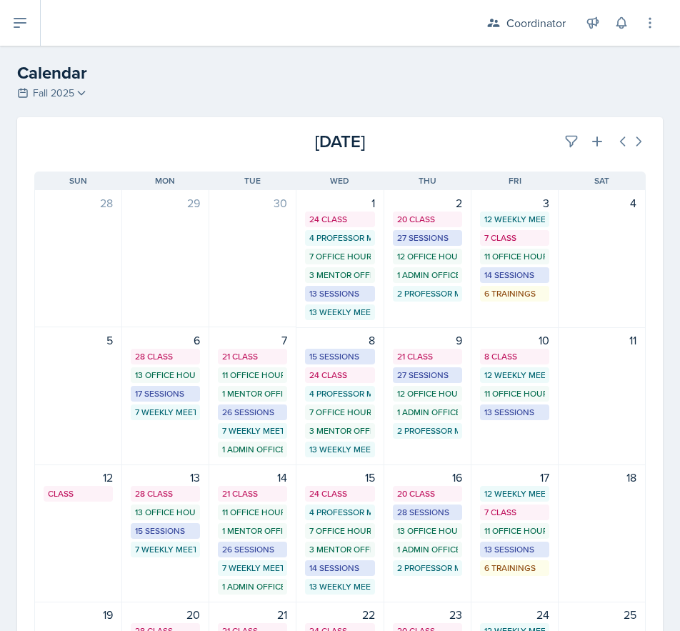
click at [442, 138] on div "[DATE]" at bounding box center [544, 142] width 204 height 26
